Goal: Book appointment/travel/reservation

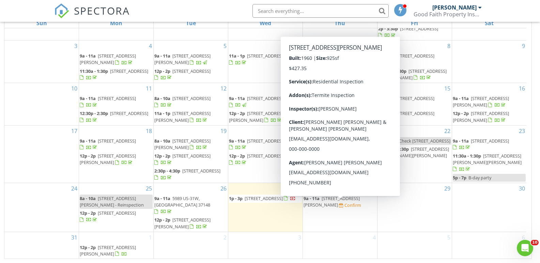
click at [344, 206] on span "2921 Blanton Chapel Rd, Manchester 37355" at bounding box center [332, 202] width 56 height 13
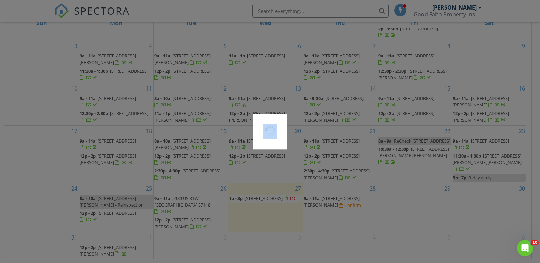
click at [344, 206] on div at bounding box center [270, 131] width 540 height 263
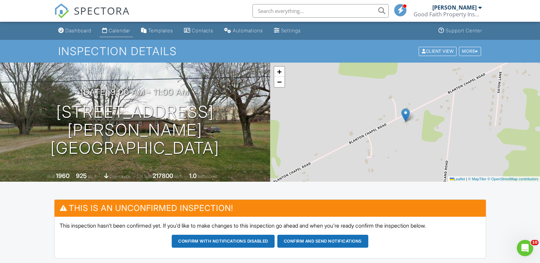
click at [114, 29] on div "Calendar" at bounding box center [119, 31] width 21 height 6
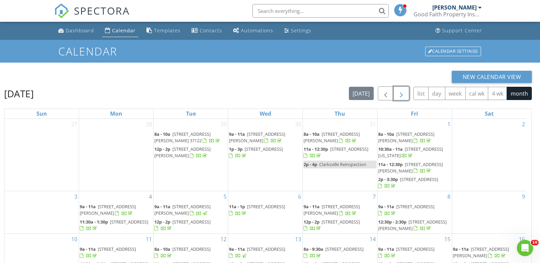
click at [405, 93] on button "button" at bounding box center [402, 94] width 16 height 14
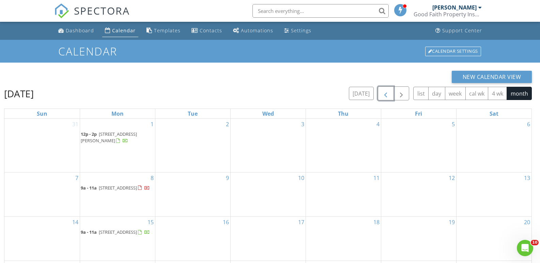
click at [383, 97] on span "button" at bounding box center [386, 94] width 8 height 8
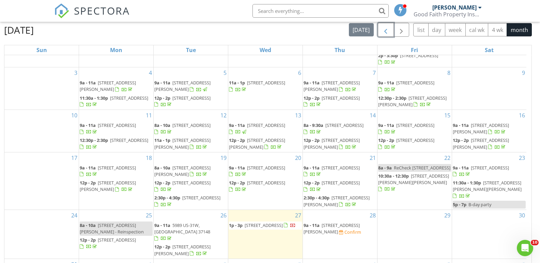
scroll to position [91, 0]
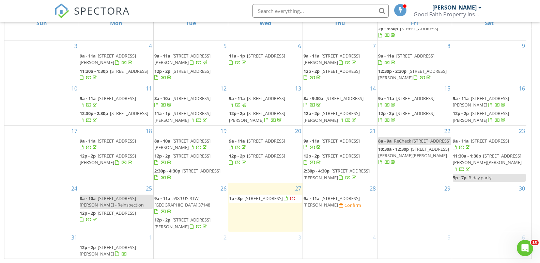
click at [327, 206] on span "2921 Blanton Chapel Rd, Manchester 37355" at bounding box center [332, 202] width 56 height 13
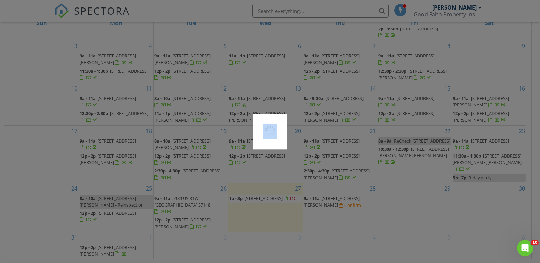
click at [327, 206] on div at bounding box center [270, 131] width 540 height 263
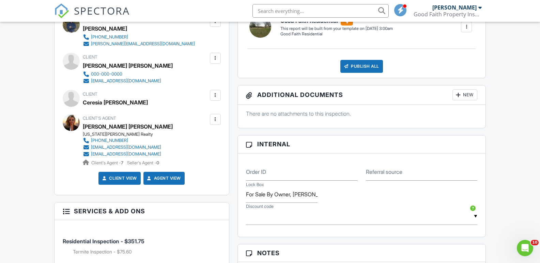
scroll to position [273, 0]
